Goal: Task Accomplishment & Management: Complete application form

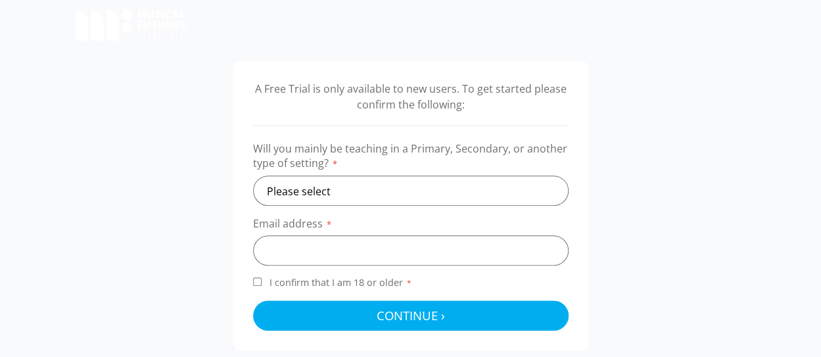
scroll to position [441, 0]
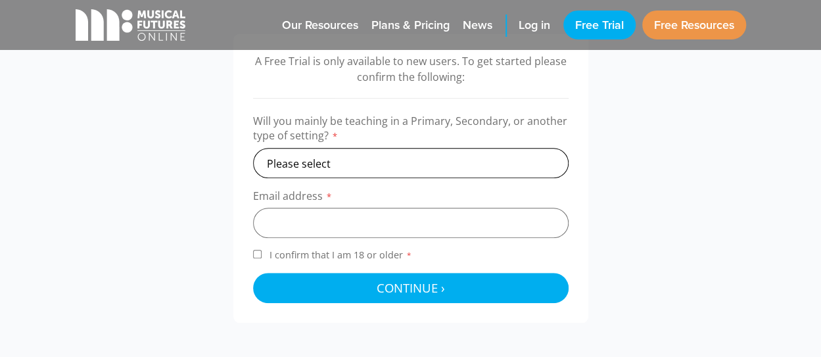
click at [419, 162] on select "Please select Primary Secondary Other" at bounding box center [410, 163] width 315 height 30
select select "secondary"
click at [253, 148] on select "Please select Primary Secondary Other" at bounding box center [410, 163] width 315 height 30
click at [345, 230] on input "email" at bounding box center [410, 223] width 315 height 30
type input "[EMAIL_ADDRESS][DOMAIN_NAME]"
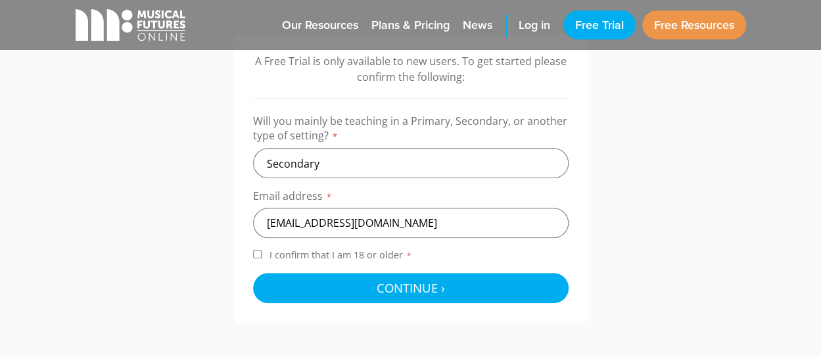
click at [255, 253] on input "I confirm that I am 18 or older *" at bounding box center [257, 254] width 9 height 9
checkbox input "true"
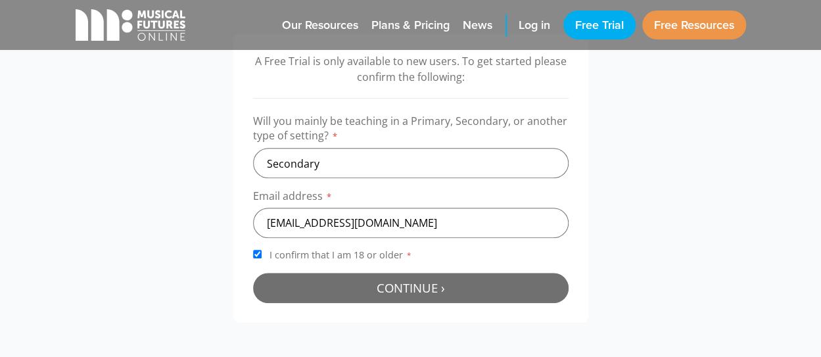
click at [348, 290] on button "Continue › Checking your details..." at bounding box center [410, 288] width 315 height 30
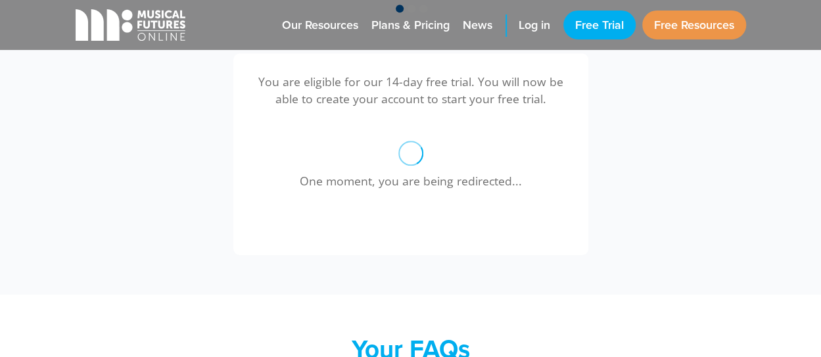
scroll to position [422, 0]
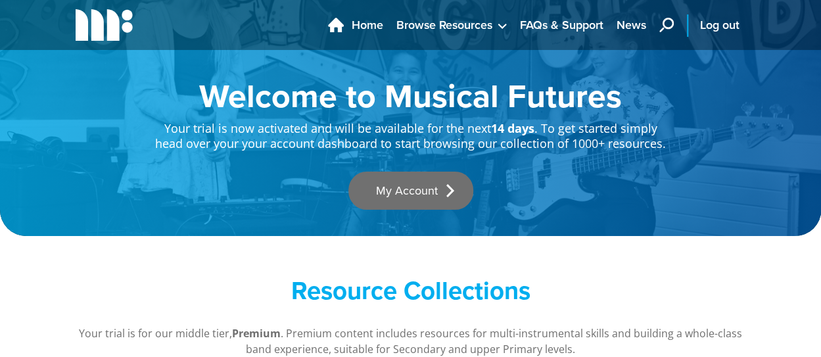
click at [411, 190] on link "My Account" at bounding box center [410, 190] width 125 height 38
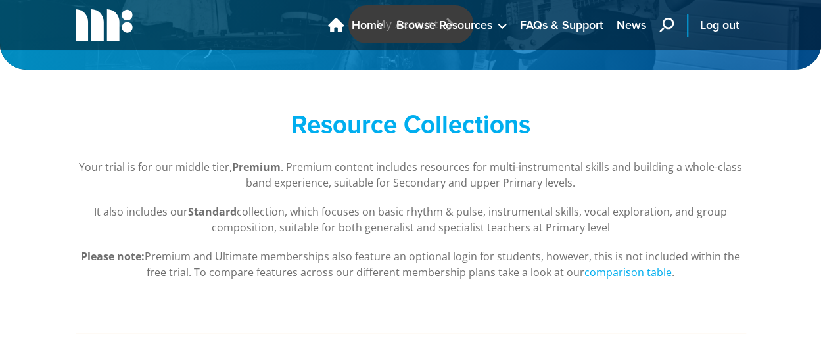
scroll to position [180, 0]
